Goal: Transaction & Acquisition: Purchase product/service

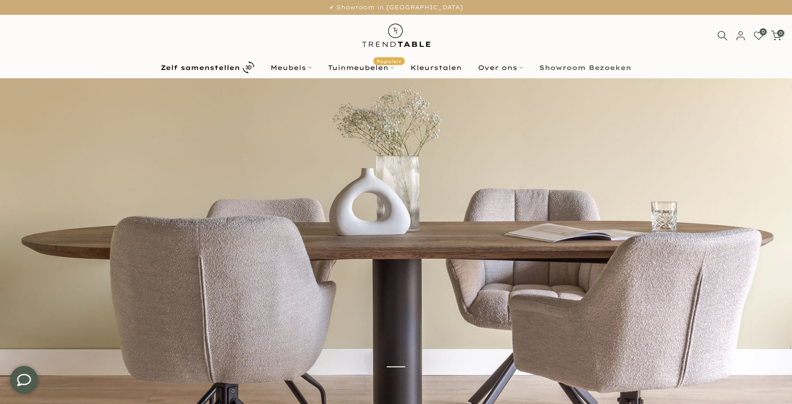
scroll to position [28, 0]
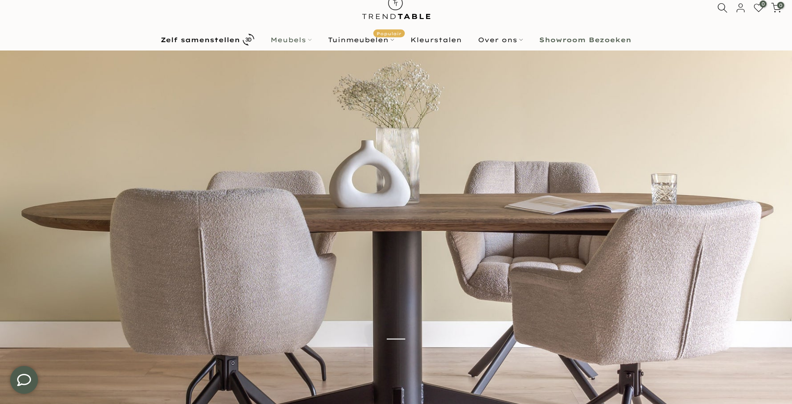
click at [310, 38] on icon at bounding box center [310, 40] width 4 height 4
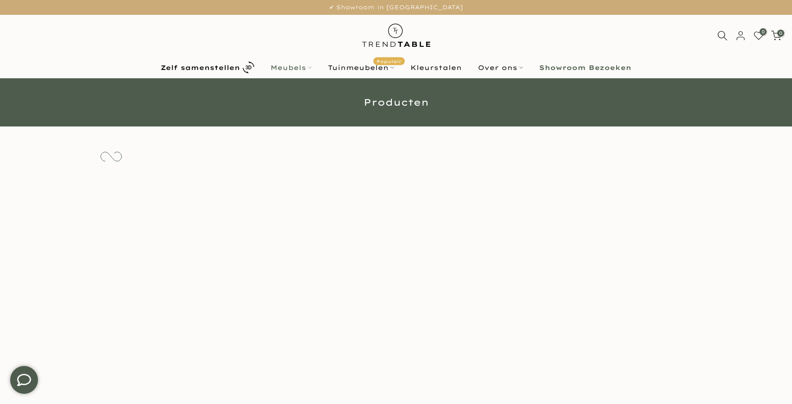
click at [310, 65] on link "Meubels" at bounding box center [290, 67] width 57 height 11
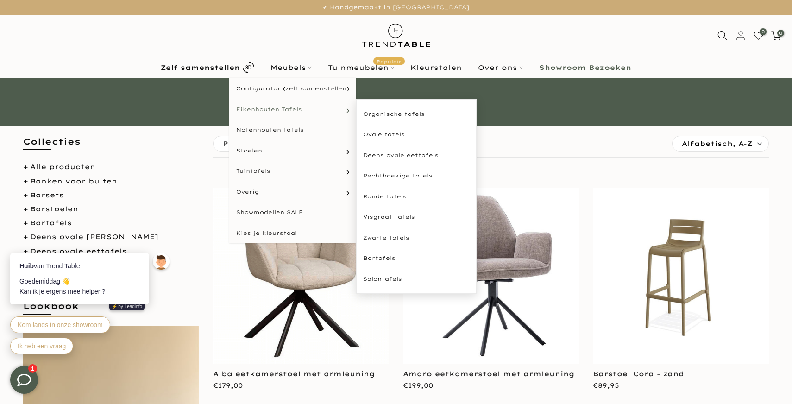
click at [299, 108] on span "Eikenhouten Tafels" at bounding box center [269, 110] width 66 height 8
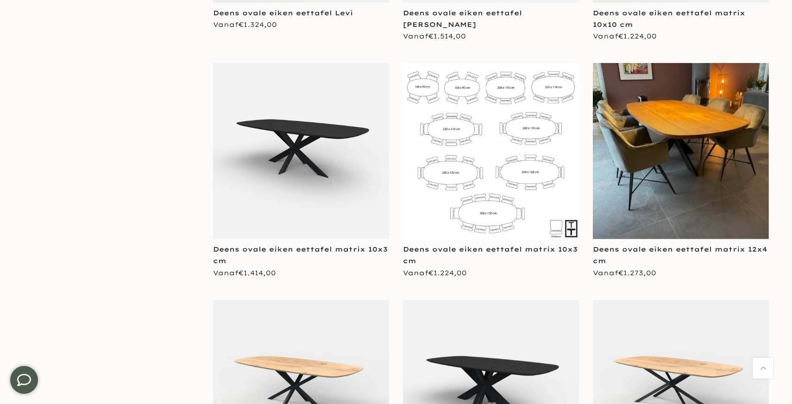
scroll to position [867, 0]
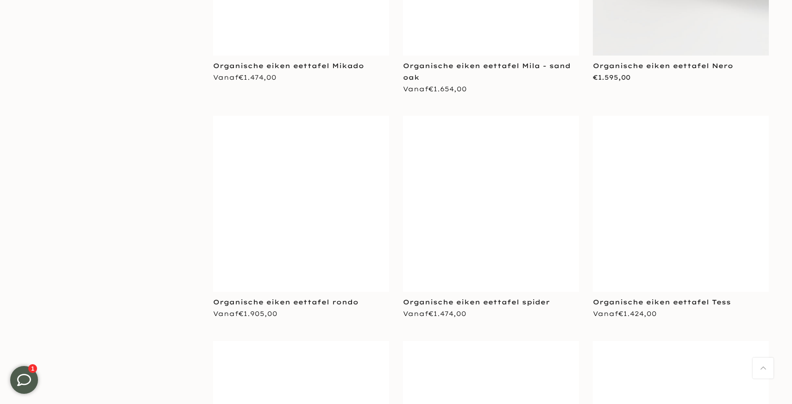
scroll to position [3603, 0]
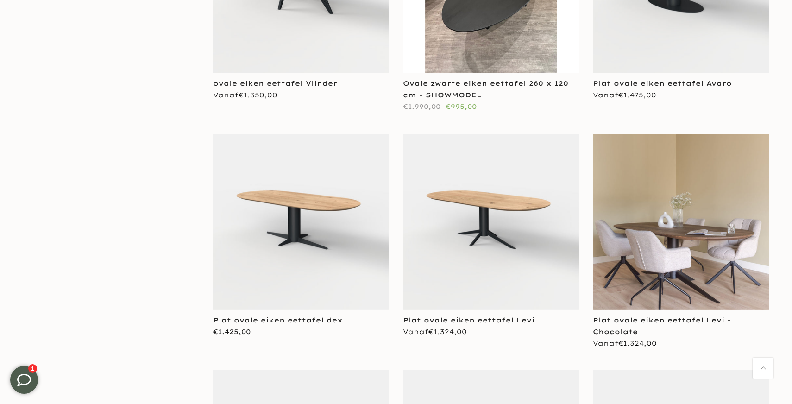
scroll to position [5404, 0]
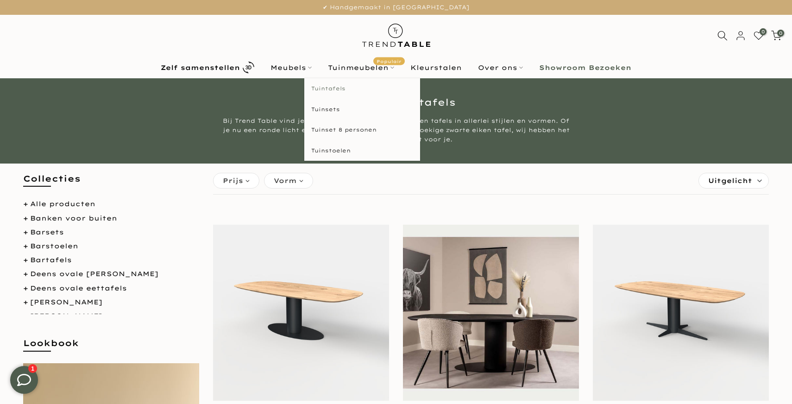
click at [337, 88] on link "Tuintafels" at bounding box center [362, 88] width 116 height 21
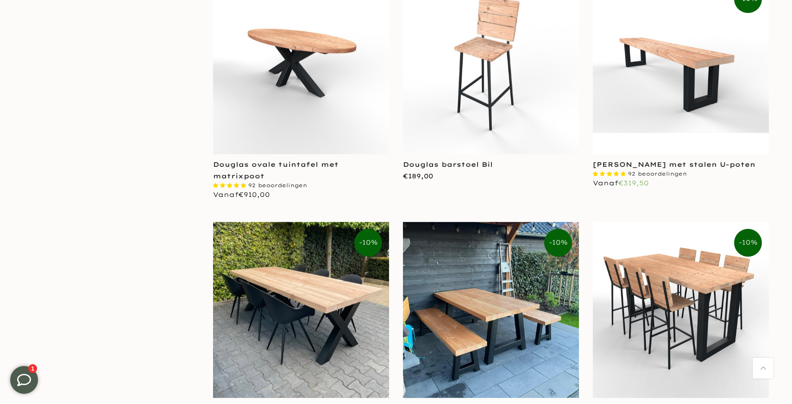
scroll to position [1979, 0]
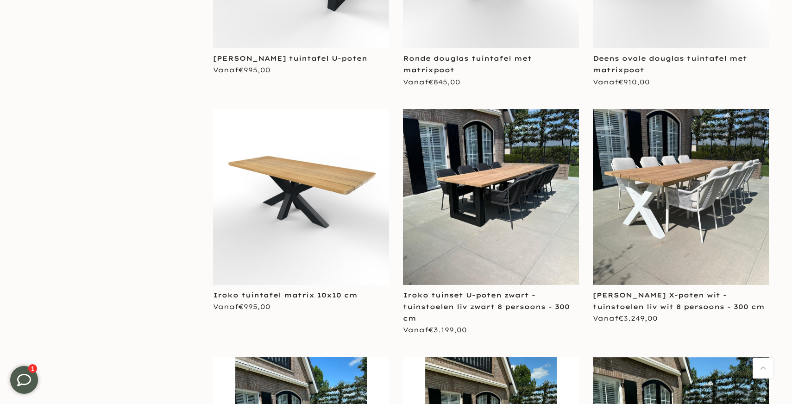
scroll to position [2575, 0]
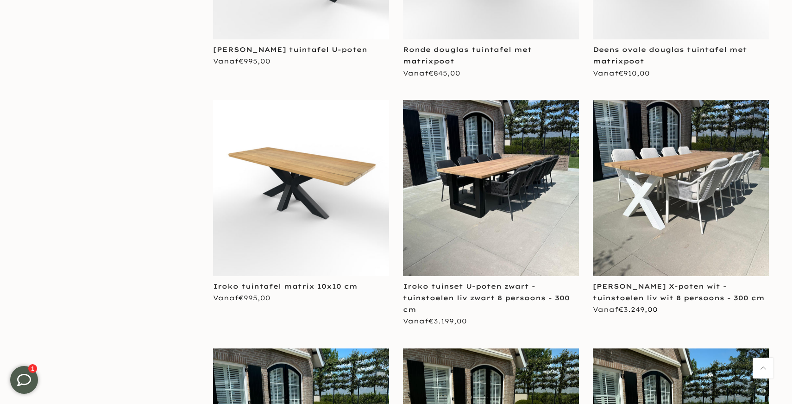
click at [695, 158] on img at bounding box center [681, 188] width 176 height 176
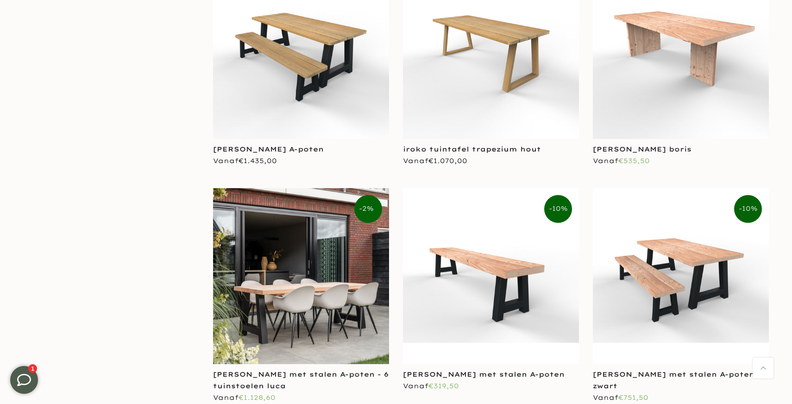
scroll to position [3194, 0]
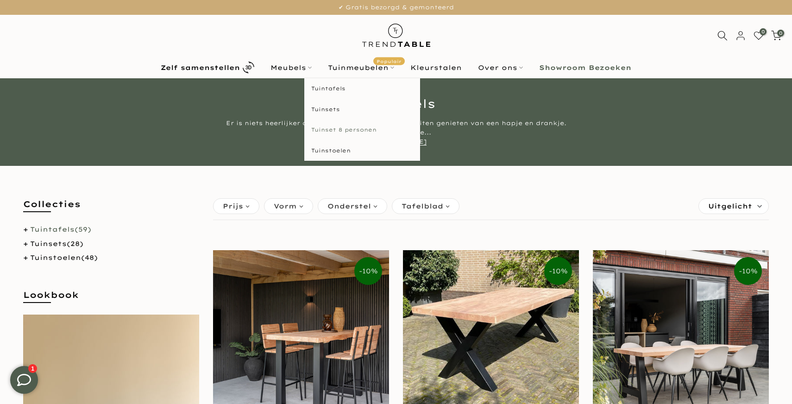
click at [333, 128] on link "Tuinset 8 personen" at bounding box center [362, 129] width 116 height 21
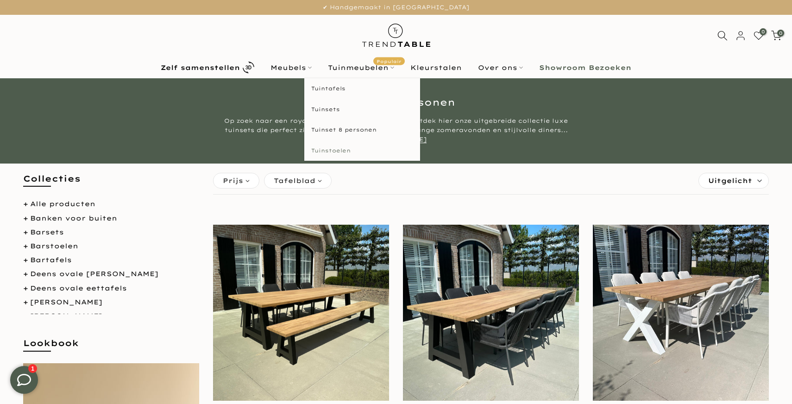
click at [333, 154] on link "Tuinstoelen" at bounding box center [362, 150] width 116 height 21
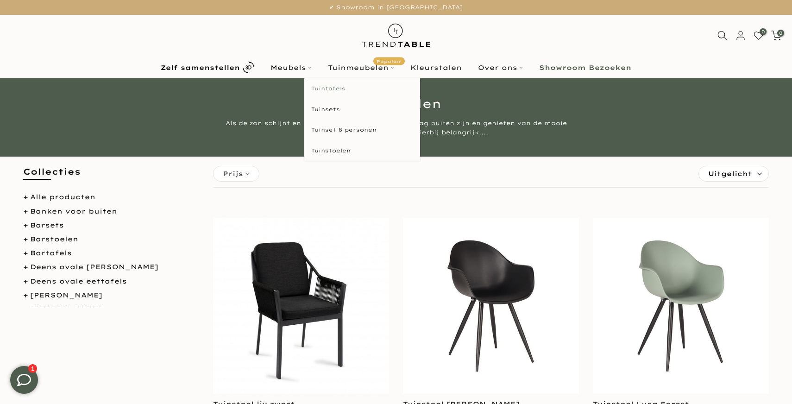
click at [335, 88] on link "Tuintafels" at bounding box center [362, 88] width 116 height 21
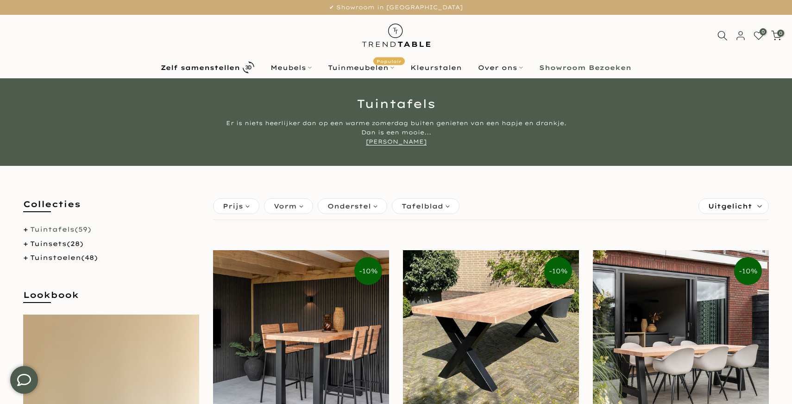
click at [63, 229] on link "Tuintafels (59)" at bounding box center [60, 229] width 61 height 8
click at [23, 228] on div "Collecties Tuintafels (59) Tuinsets (28) Tuinstoelen (48)" at bounding box center [111, 232] width 190 height 68
click at [25, 229] on li "Tuintafels (59)" at bounding box center [111, 230] width 176 height 12
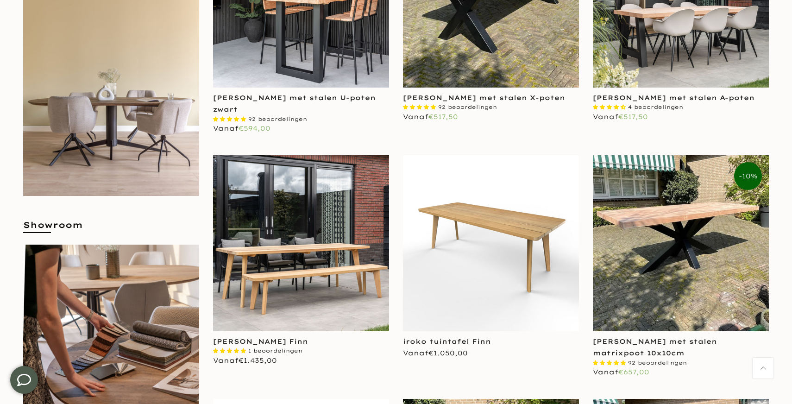
scroll to position [340, 0]
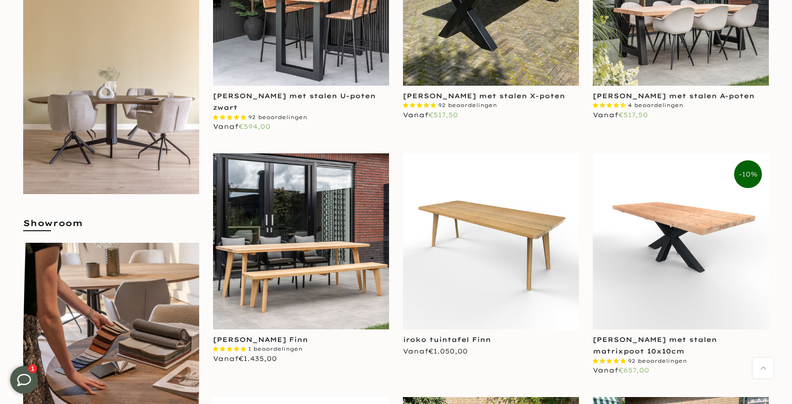
click at [709, 243] on img at bounding box center [681, 241] width 176 height 176
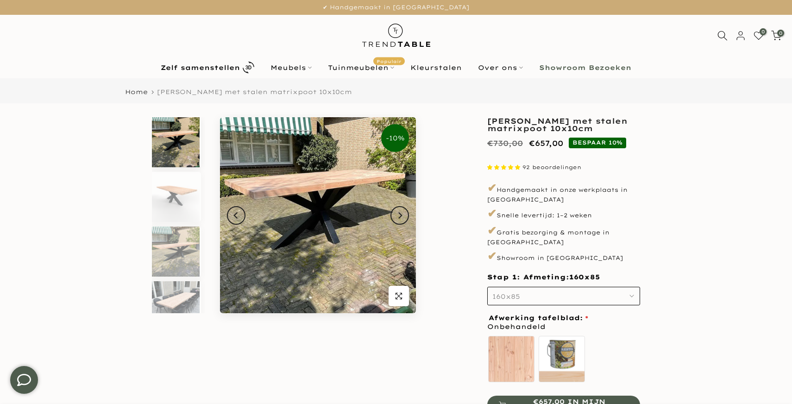
click at [503, 292] on span "160x85" at bounding box center [506, 296] width 28 height 8
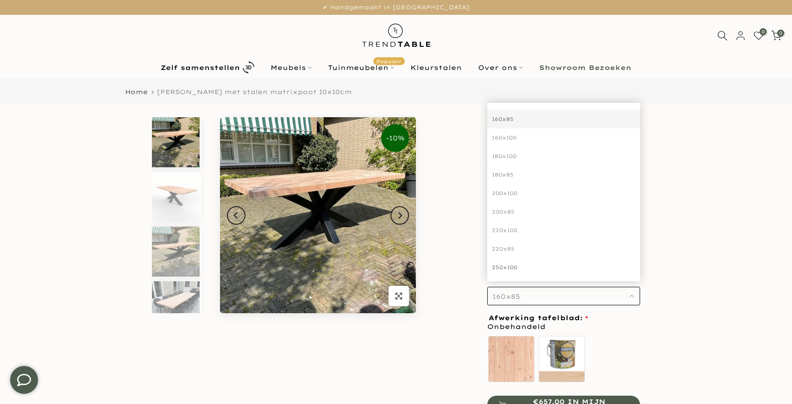
click at [508, 258] on div "250x100" at bounding box center [563, 267] width 153 height 19
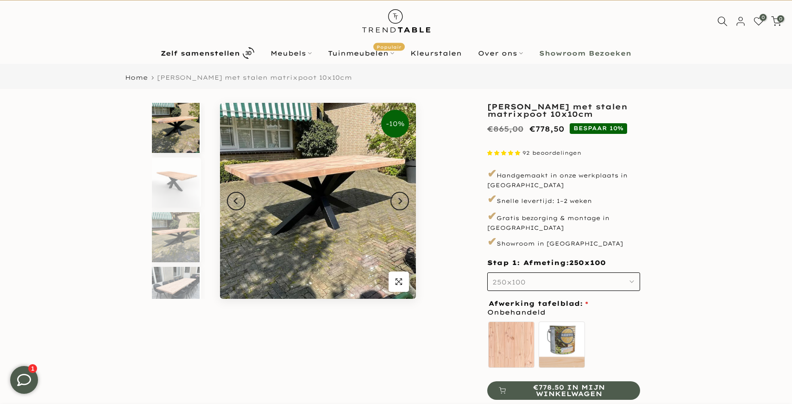
scroll to position [19, 0]
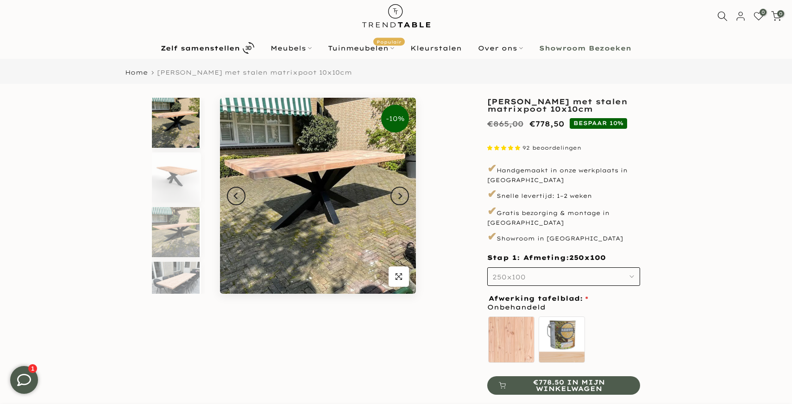
click at [614, 268] on button "250x100" at bounding box center [563, 276] width 153 height 19
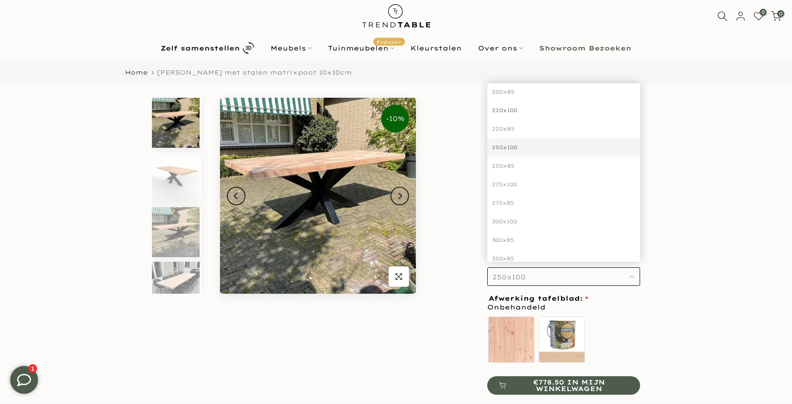
scroll to position [102, 0]
click at [505, 212] on div "300x100" at bounding box center [563, 219] width 153 height 19
